Goal: Task Accomplishment & Management: Manage account settings

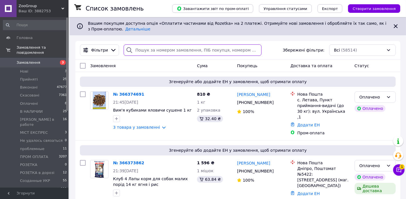
click at [150, 49] on input "search" at bounding box center [193, 50] width 138 height 11
paste input "366198466"
type input "366198466"
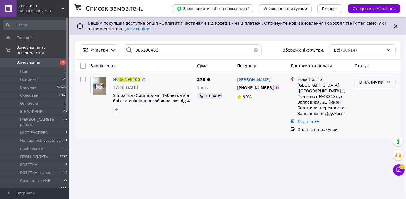
click at [366, 84] on div "В НАЛИЧИИ" at bounding box center [371, 82] width 25 height 6
click at [366, 133] on li "[PERSON_NAME] в работе" at bounding box center [375, 138] width 41 height 16
drag, startPoint x: 160, startPoint y: 48, endPoint x: 100, endPoint y: 40, distance: 60.4
click at [102, 41] on div "Список замовлень Завантажити звіт по пром-оплаті Управління статусами Експорт С…" at bounding box center [238, 80] width 336 height 126
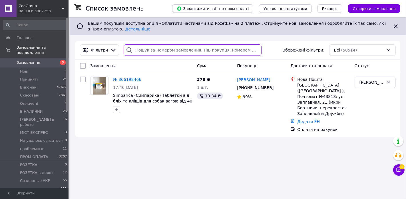
paste input "366060412"
type input "366060412"
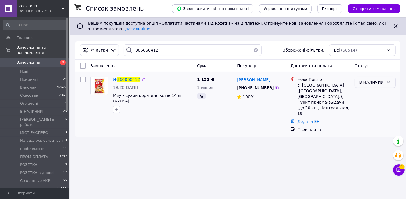
click at [374, 83] on div "В НАЛИЧИИ" at bounding box center [371, 82] width 25 height 6
click at [366, 132] on li "[PERSON_NAME] в работе" at bounding box center [375, 138] width 41 height 16
drag, startPoint x: 160, startPoint y: 49, endPoint x: 102, endPoint y: 43, distance: 58.5
click at [102, 43] on div "Фільтри 366060412 Збережені фільтри: Всі (58514)" at bounding box center [237, 50] width 325 height 19
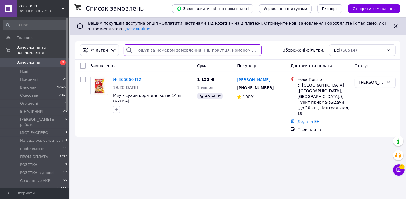
paste input "866778304"
type input "866778304"
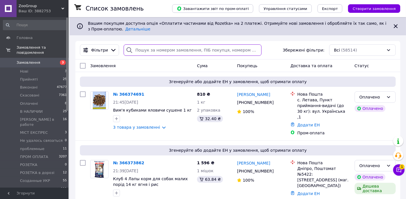
click at [206, 50] on input "search" at bounding box center [193, 50] width 138 height 11
paste input "366239323"
type input "366239323"
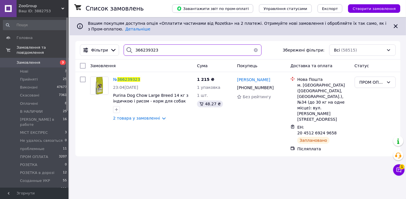
drag, startPoint x: 163, startPoint y: 50, endPoint x: 86, endPoint y: 34, distance: 78.1
click at [86, 34] on div "Список замовлень Завантажити звіт по пром-оплаті Управління статусами Експорт С…" at bounding box center [238, 89] width 336 height 145
paste input "366219574"
type input "366219574"
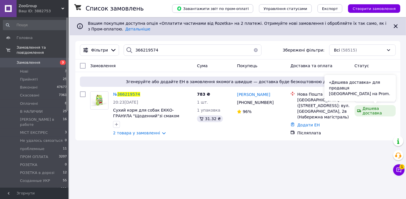
click at [378, 94] on div "«Дешева доставка» для продавця Новою Поштою на Prom." at bounding box center [359, 88] width 71 height 26
click at [380, 98] on div "«Дешева доставка» для продавця Новою Поштою на Prom." at bounding box center [359, 88] width 71 height 26
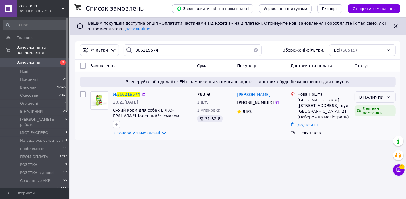
click at [390, 95] on icon at bounding box center [388, 97] width 5 height 5
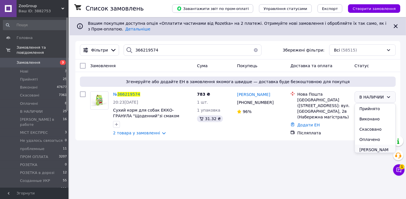
click at [376, 148] on li "[PERSON_NAME] в работе" at bounding box center [375, 153] width 41 height 16
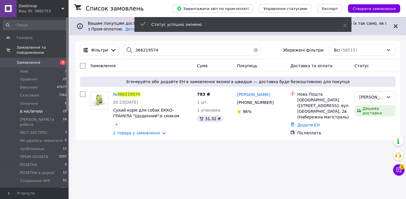
click at [27, 112] on span "В НАЛИЧИИ" at bounding box center [31, 111] width 23 height 5
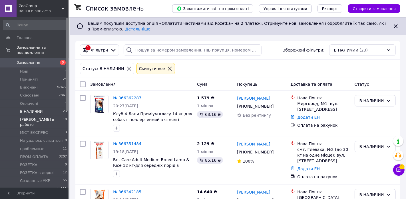
click at [30, 121] on span "[PERSON_NAME] в работе" at bounding box center [41, 122] width 43 height 10
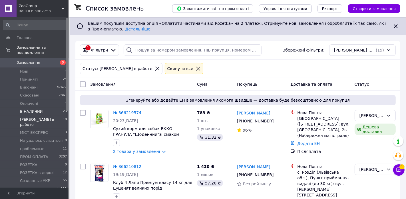
click at [29, 112] on span "В НАЛИЧИИ" at bounding box center [31, 111] width 23 height 5
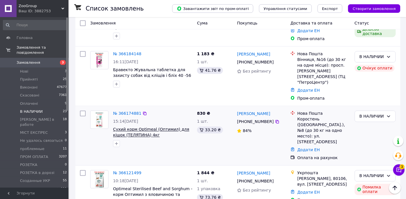
scroll to position [962, 0]
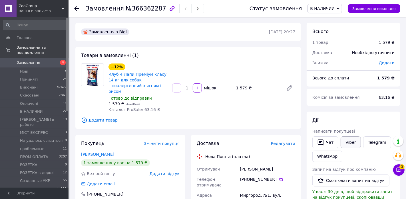
click at [351, 140] on link "Viber" at bounding box center [350, 143] width 20 height 12
click at [149, 11] on span "№366362287" at bounding box center [146, 8] width 41 height 7
copy span "366362287"
click at [354, 146] on link "Viber" at bounding box center [350, 143] width 20 height 12
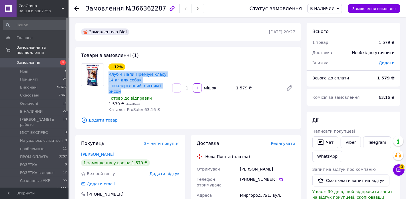
drag, startPoint x: 138, startPoint y: 88, endPoint x: 108, endPoint y: 74, distance: 33.6
click at [108, 74] on div "Клуб 4 Лапи Преміум класу 14 кг для собак гіпоалергенний з ягням і рисом" at bounding box center [138, 83] width 60 height 24
copy link "Клуб 4 Лапи Преміум класу 14 кг для собак гіпоалергенний з ягням і рисом"
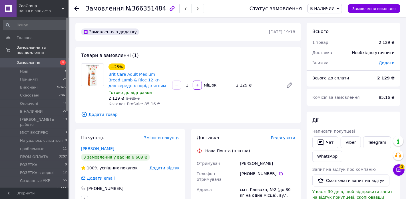
click at [139, 7] on span "№366351484" at bounding box center [146, 8] width 41 height 7
copy span "366351484"
click at [348, 143] on link "Viber" at bounding box center [350, 143] width 20 height 12
drag, startPoint x: 159, startPoint y: 84, endPoint x: 108, endPoint y: 74, distance: 51.5
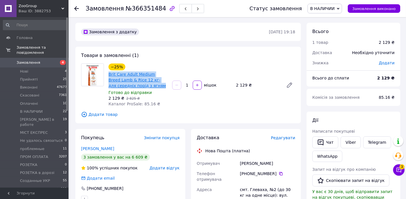
click at [108, 74] on span "Brit Care Adult Medium Breed Lamb & Rice 12 кг-для середніх порід з ягням" at bounding box center [137, 80] width 59 height 17
copy link "Brit Care Adult Medium Breed Lamb & Rice 12 кг-для середніх порід з ягням"
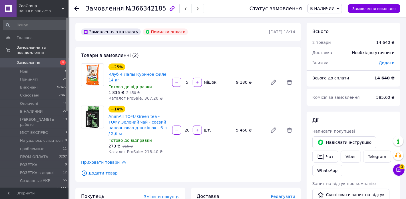
scroll to position [84, 0]
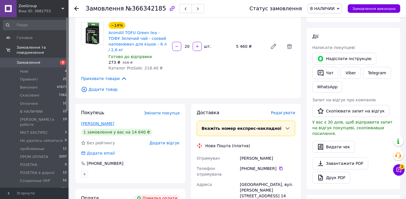
click at [100, 125] on link "[PERSON_NAME]" at bounding box center [97, 124] width 33 height 5
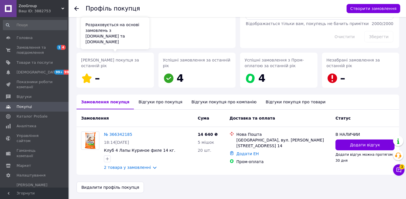
scroll to position [52, 0]
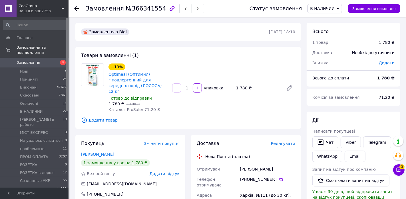
click at [145, 12] on div "Замовлення №366341554" at bounding box center [145, 9] width 118 height 10
click at [145, 9] on span "№366341554" at bounding box center [146, 8] width 41 height 7
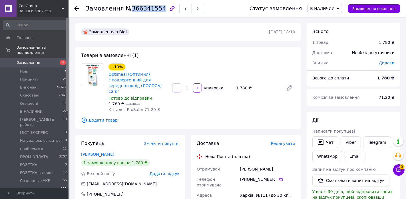
click at [145, 9] on span "№366341554" at bounding box center [146, 8] width 41 height 7
copy span "366341554"
click at [347, 142] on link "Viber" at bounding box center [350, 143] width 20 height 12
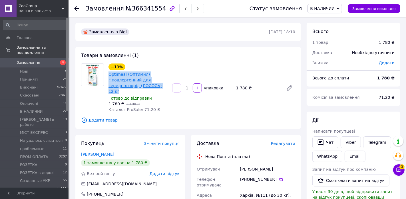
drag, startPoint x: 154, startPoint y: 86, endPoint x: 108, endPoint y: 76, distance: 47.1
click at [108, 76] on span "Optimeal (Оптимил) гіпоалергенний для середніх порід (ЛОСОСЬ) 12 кг" at bounding box center [137, 83] width 59 height 23
copy link "Optimeal (Оптимил) гіпоалергенний для середніх порід (ЛОСОСЬ) 12 кг"
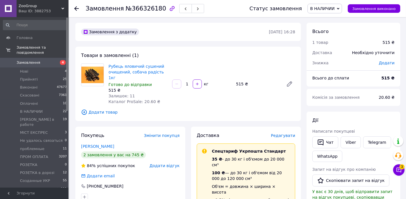
click at [139, 11] on span "№366326180" at bounding box center [146, 8] width 41 height 7
copy span "366326180"
click at [351, 144] on link "Viber" at bounding box center [350, 143] width 20 height 12
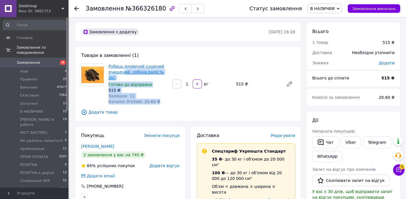
drag, startPoint x: 173, startPoint y: 74, endPoint x: 123, endPoint y: 70, distance: 50.2
click at [123, 70] on div "Рубець яловичий сушений очищений, собача радість 1кг Готово до відправки 515 ₴ …" at bounding box center [201, 83] width 191 height 43
click at [150, 82] on div "Готово до відправки" at bounding box center [137, 85] width 59 height 6
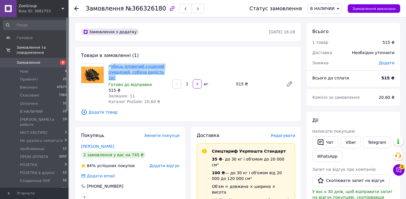
drag, startPoint x: 170, startPoint y: 73, endPoint x: 110, endPoint y: 66, distance: 60.7
click at [110, 66] on div "Рубець яловичий сушений очищений, собача радість 1кг Готово до відправки 515 ₴ …" at bounding box center [138, 83] width 64 height 43
copy link "убець яловичий сушений очищений, собача радість 1кг"
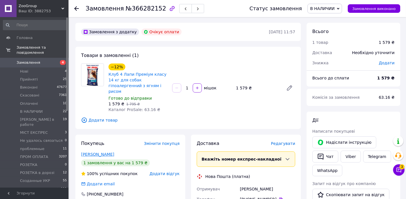
click at [101, 152] on link "[PERSON_NAME]" at bounding box center [97, 154] width 33 height 5
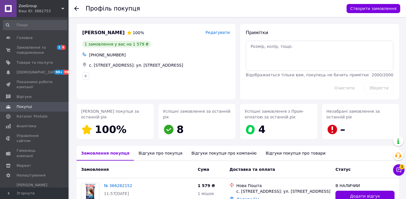
scroll to position [49, 0]
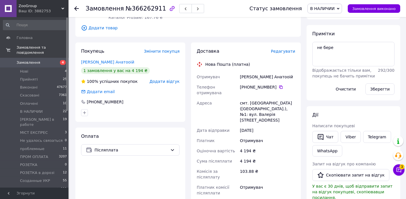
scroll to position [95, 0]
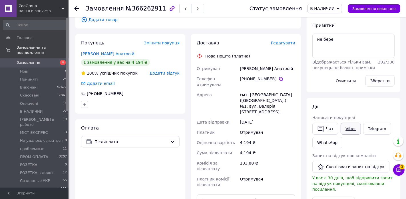
click at [351, 130] on link "Viber" at bounding box center [350, 129] width 20 height 12
click at [145, 10] on span "№366262911" at bounding box center [146, 8] width 41 height 7
copy span "366262911"
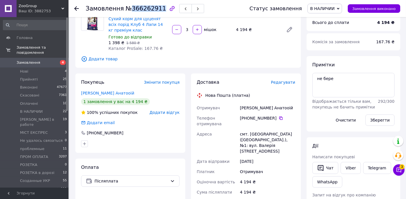
scroll to position [57, 0]
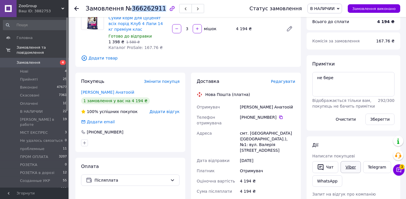
click at [349, 166] on link "Viber" at bounding box center [350, 168] width 20 height 12
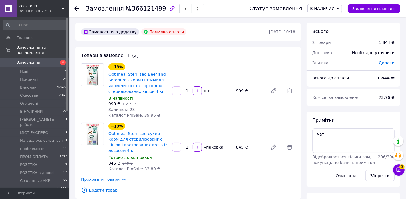
click at [56, 63] on span "4" at bounding box center [61, 62] width 16 height 5
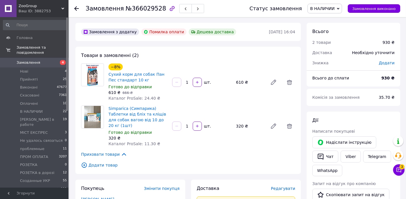
click at [55, 59] on link "Замовлення 4" at bounding box center [35, 63] width 70 height 10
